Goal: Navigation & Orientation: Find specific page/section

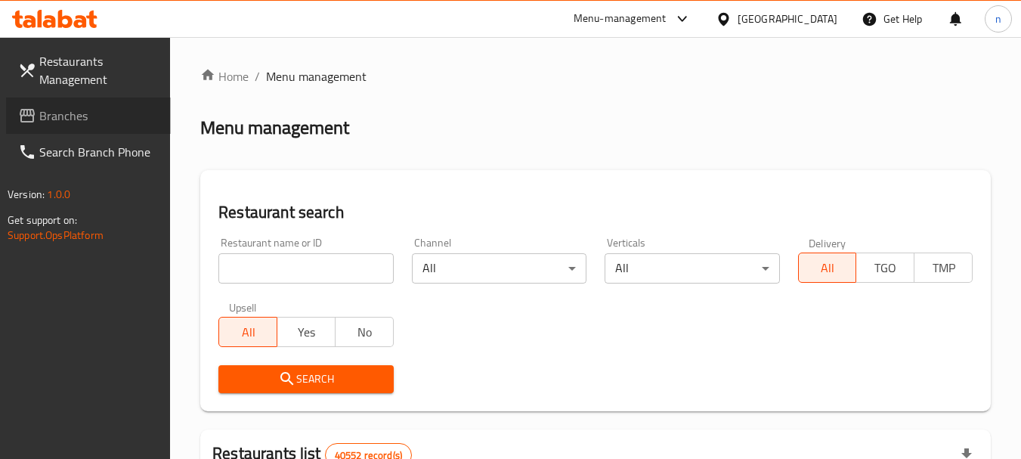
click at [63, 123] on span "Branches" at bounding box center [98, 116] width 119 height 18
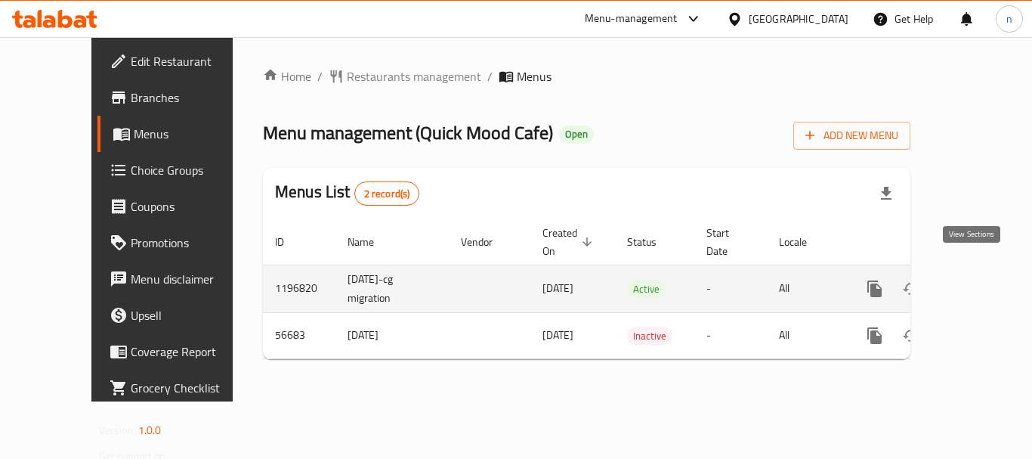
click at [977, 282] on icon "enhanced table" at bounding box center [984, 289] width 14 height 14
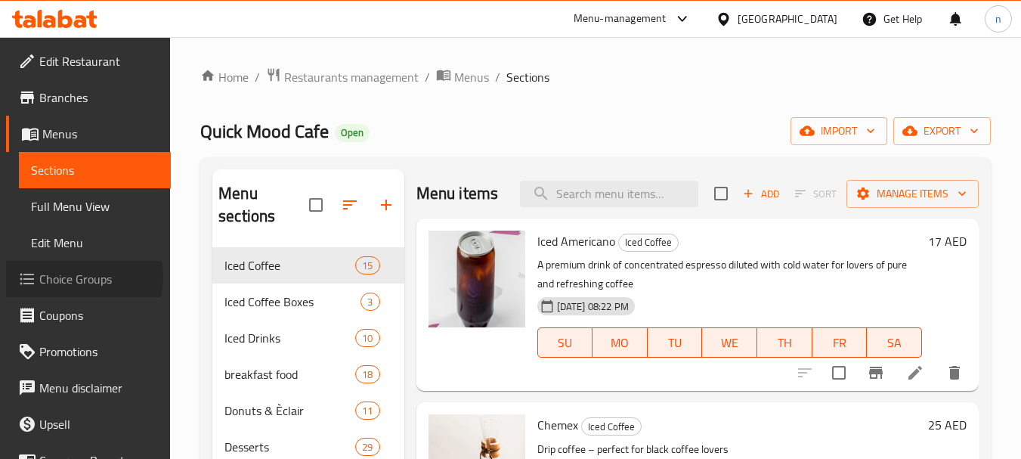
click at [79, 276] on span "Choice Groups" at bounding box center [98, 279] width 119 height 18
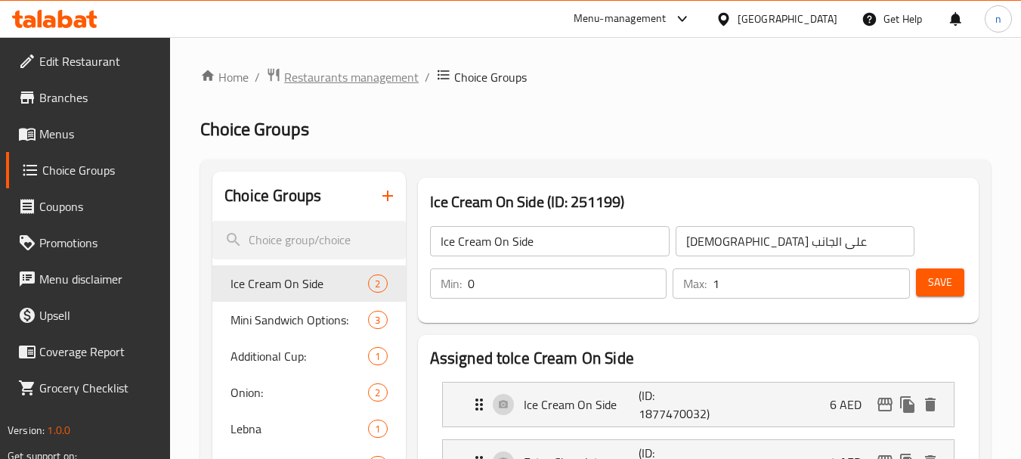
click at [328, 77] on span "Restaurants management" at bounding box center [351, 77] width 134 height 18
